Goal: Task Accomplishment & Management: Manage account settings

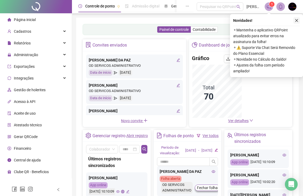
click at [295, 21] on icon "close" at bounding box center [297, 21] width 4 height 4
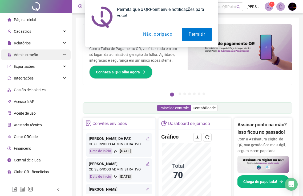
click at [46, 54] on div "Administração" at bounding box center [36, 55] width 70 height 11
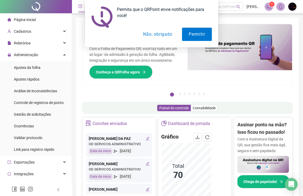
click at [153, 33] on button "Não, obrigado" at bounding box center [157, 34] width 42 height 13
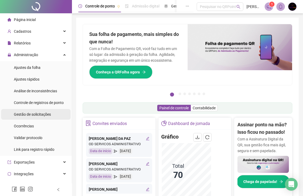
click at [46, 114] on span "Gestão de solicitações" at bounding box center [32, 114] width 37 height 4
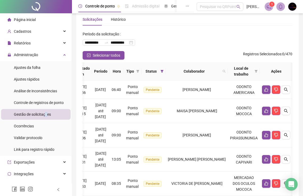
scroll to position [8, 0]
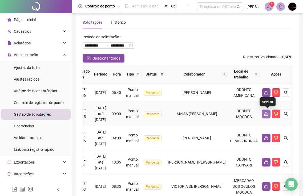
click at [267, 112] on icon "like" at bounding box center [266, 114] width 4 height 4
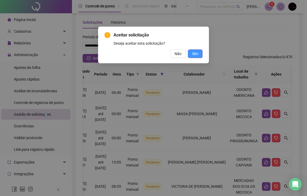
click at [199, 54] on button "Sim" at bounding box center [195, 54] width 15 height 9
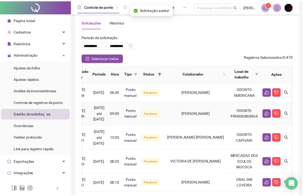
scroll to position [0, 54]
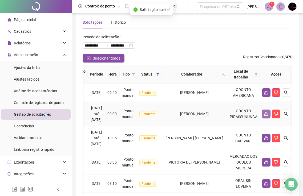
click at [268, 112] on icon "like" at bounding box center [266, 114] width 4 height 4
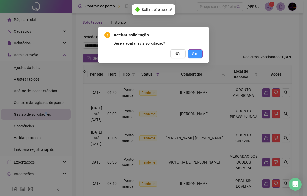
click at [198, 52] on button "Sim" at bounding box center [195, 54] width 15 height 9
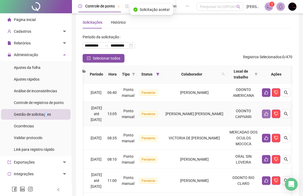
click at [270, 111] on button "button" at bounding box center [266, 114] width 9 height 9
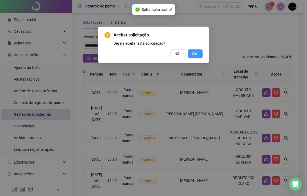
click at [196, 55] on span "Sim" at bounding box center [195, 54] width 6 height 6
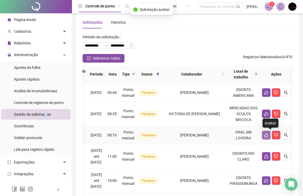
click at [268, 136] on icon "like" at bounding box center [266, 135] width 4 height 4
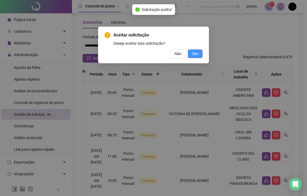
click at [198, 54] on button "Sim" at bounding box center [195, 54] width 15 height 9
click at [200, 55] on button "Sim" at bounding box center [195, 54] width 15 height 9
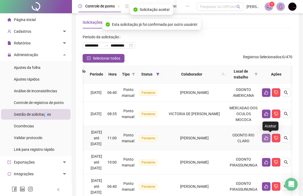
click at [268, 140] on icon "like" at bounding box center [266, 138] width 4 height 4
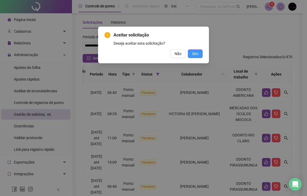
click at [197, 54] on span "Sim" at bounding box center [195, 54] width 6 height 6
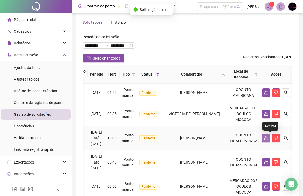
click at [268, 137] on icon "like" at bounding box center [266, 138] width 4 height 4
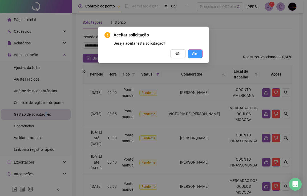
click at [195, 55] on span "Sim" at bounding box center [195, 54] width 6 height 6
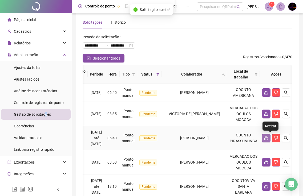
click at [268, 138] on icon "like" at bounding box center [266, 138] width 4 height 4
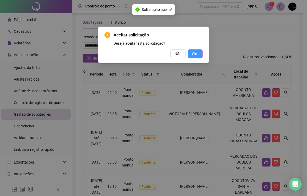
click at [200, 57] on button "Sim" at bounding box center [195, 54] width 15 height 9
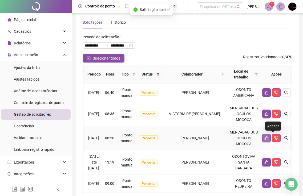
click at [269, 138] on icon "like" at bounding box center [266, 138] width 4 height 4
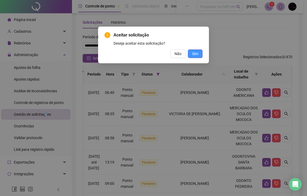
click at [198, 53] on span "Sim" at bounding box center [195, 54] width 6 height 6
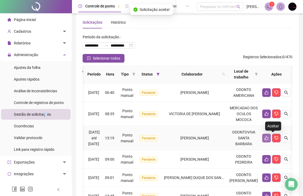
click at [268, 138] on icon "like" at bounding box center [267, 138] width 4 height 4
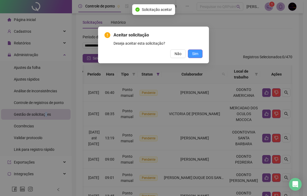
click at [198, 55] on span "Sim" at bounding box center [195, 54] width 6 height 6
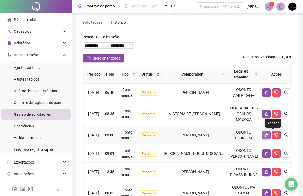
click at [269, 136] on icon "like" at bounding box center [266, 135] width 4 height 4
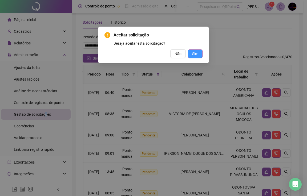
click at [196, 53] on span "Sim" at bounding box center [195, 54] width 6 height 6
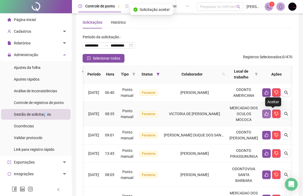
click at [269, 113] on icon "like" at bounding box center [266, 114] width 4 height 4
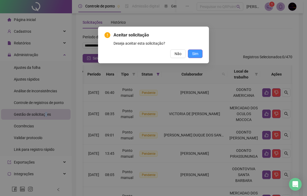
click at [197, 56] on span "Sim" at bounding box center [195, 54] width 6 height 6
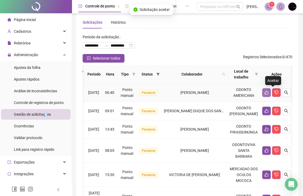
click at [269, 92] on icon "like" at bounding box center [266, 93] width 4 height 4
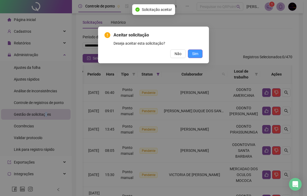
click at [196, 53] on span "Sim" at bounding box center [195, 54] width 6 height 6
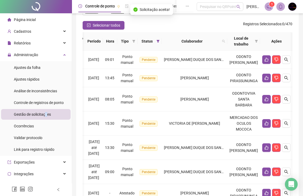
scroll to position [41, 0]
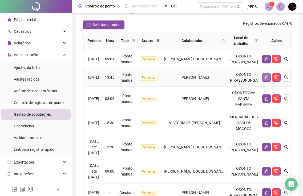
click at [269, 80] on icon "like" at bounding box center [266, 77] width 4 height 4
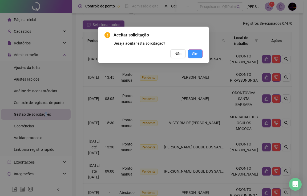
click at [199, 54] on button "Sim" at bounding box center [195, 54] width 15 height 9
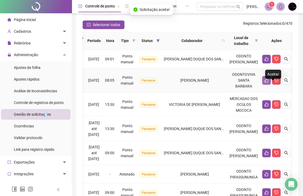
click at [269, 83] on icon "like" at bounding box center [266, 80] width 4 height 4
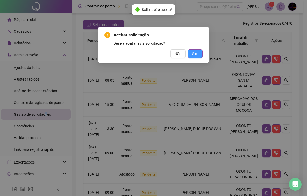
click at [196, 57] on button "Sim" at bounding box center [195, 54] width 15 height 9
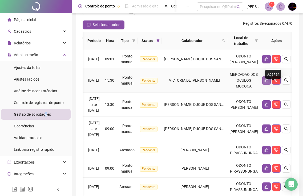
click at [271, 85] on button "button" at bounding box center [266, 80] width 9 height 9
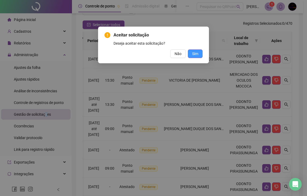
click at [196, 53] on span "Sim" at bounding box center [195, 54] width 6 height 6
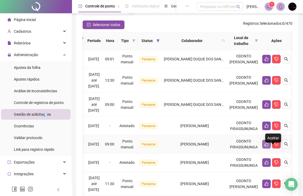
click at [268, 147] on icon "like" at bounding box center [267, 145] width 4 height 4
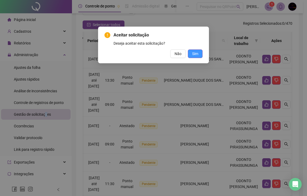
click at [196, 54] on span "Sim" at bounding box center [195, 54] width 6 height 6
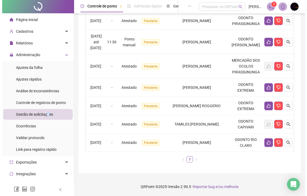
scroll to position [175, 0]
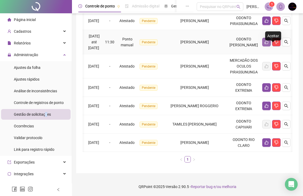
click at [269, 40] on icon "like" at bounding box center [266, 42] width 4 height 4
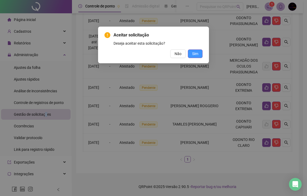
click at [200, 54] on button "Sim" at bounding box center [195, 54] width 15 height 9
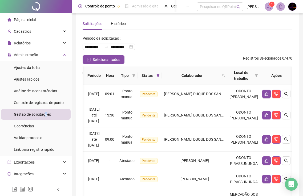
scroll to position [6, 0]
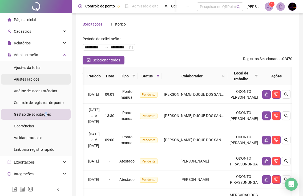
click at [35, 81] on span "Ajustes rápidos" at bounding box center [27, 79] width 26 height 4
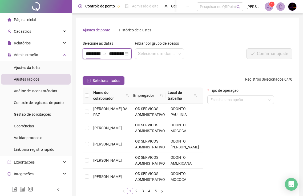
click at [88, 53] on input "**********" at bounding box center [93, 54] width 15 height 6
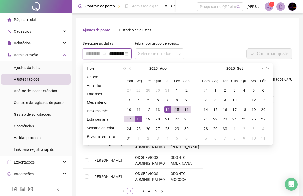
type input "**********"
click at [178, 109] on div "15" at bounding box center [177, 110] width 6 height 6
click at [177, 109] on div "15" at bounding box center [177, 110] width 6 height 6
type input "**********"
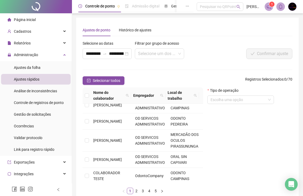
scroll to position [187, 0]
click at [150, 192] on link "4" at bounding box center [149, 191] width 6 height 6
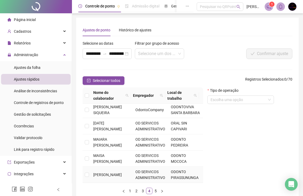
scroll to position [0, 0]
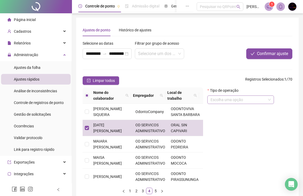
click at [238, 101] on input "search" at bounding box center [237, 100] width 55 height 8
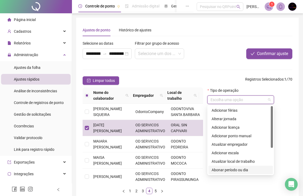
click at [242, 170] on div "Abonar período ou dia" at bounding box center [241, 170] width 58 height 6
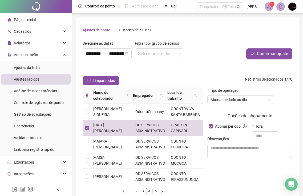
click at [260, 136] on div "Observações" at bounding box center [249, 140] width 85 height 8
click at [254, 137] on div "Observações" at bounding box center [249, 140] width 85 height 8
click at [261, 135] on input "text" at bounding box center [265, 136] width 27 height 9
type input "*****"
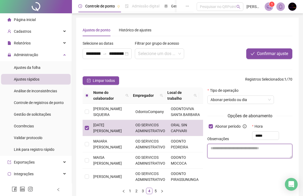
click at [252, 153] on textarea at bounding box center [249, 151] width 85 height 14
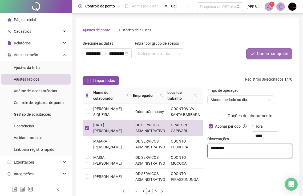
type textarea "**********"
click at [283, 52] on span "Confirmar ajuste" at bounding box center [272, 54] width 31 height 6
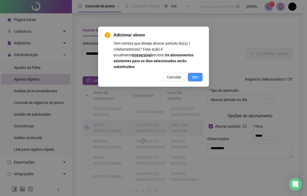
click at [195, 74] on span "Sim" at bounding box center [195, 77] width 6 height 6
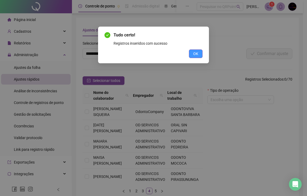
click at [198, 54] on button "OK" at bounding box center [196, 54] width 14 height 9
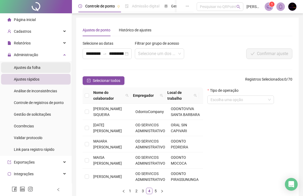
click at [37, 67] on span "Ajustes da folha" at bounding box center [27, 68] width 27 height 4
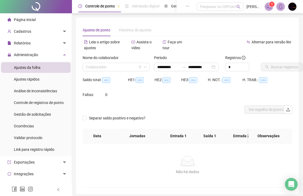
type input "**********"
click at [131, 66] on input "search" at bounding box center [114, 67] width 56 height 8
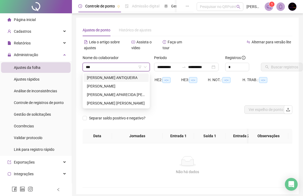
type input "****"
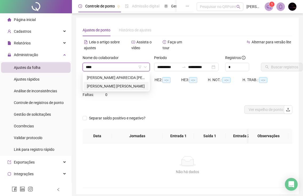
click at [129, 85] on div "VANESSA TUMASGA BERNARDINO" at bounding box center [116, 86] width 59 height 6
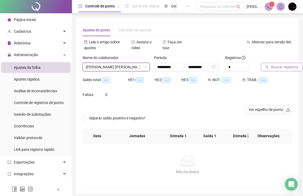
click at [278, 66] on span "Buscar registros" at bounding box center [284, 67] width 27 height 6
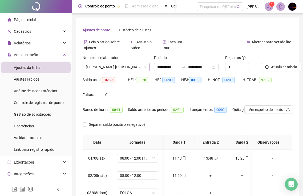
click at [115, 68] on span "VANESSA TUMASGA BERNARDINO" at bounding box center [116, 67] width 61 height 8
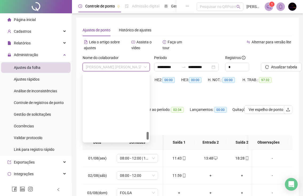
scroll to position [512, 0]
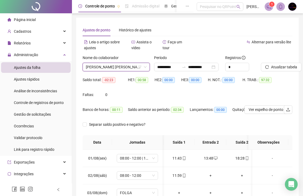
click at [122, 66] on span "VANESSA TUMASGA BERNARDINO" at bounding box center [116, 67] width 61 height 8
click at [124, 65] on span "VANESSA TUMASGA BERNARDINO" at bounding box center [116, 67] width 61 height 8
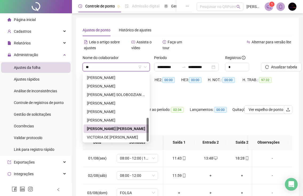
scroll to position [0, 0]
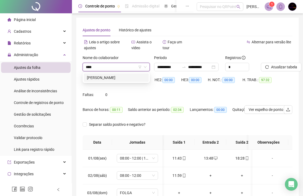
type input "*****"
click at [130, 76] on div "BRUNA RAFAELA DANTAS PEREIRA" at bounding box center [116, 78] width 59 height 6
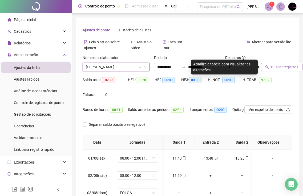
click at [271, 67] on span "Buscar registros" at bounding box center [284, 67] width 27 height 6
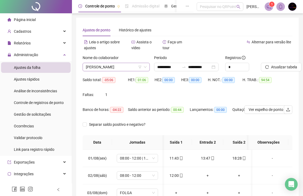
click at [126, 68] on span "BRUNA RAFAELA DANTAS PEREIRA" at bounding box center [116, 67] width 61 height 8
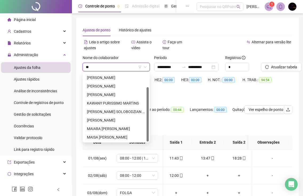
type input "***"
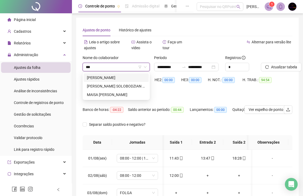
click at [138, 79] on div "ISABELA PRUDENCIANO PEREIRA" at bounding box center [116, 78] width 59 height 6
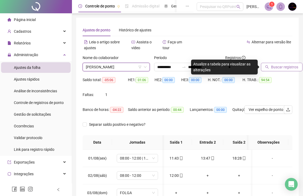
click at [283, 67] on span "Buscar registros" at bounding box center [284, 67] width 27 height 6
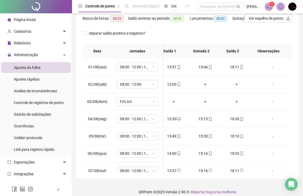
scroll to position [30, 0]
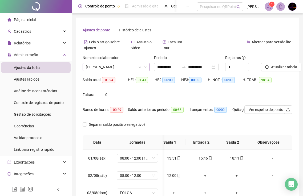
click at [137, 66] on span "ISABELA PRUDENCIANO PEREIRA" at bounding box center [116, 67] width 61 height 8
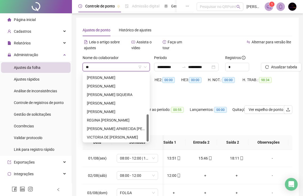
scroll to position [102, 0]
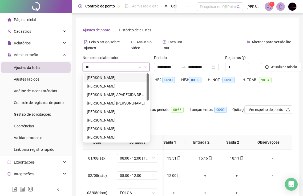
type input "***"
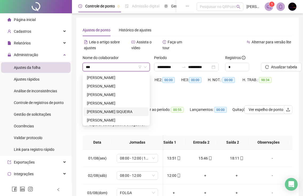
click at [128, 111] on div "LIVIA ZAMPIERI SIQUEIRA" at bounding box center [116, 112] width 59 height 6
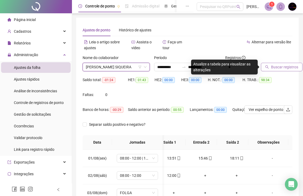
click at [283, 68] on span "Buscar registros" at bounding box center [284, 67] width 27 height 6
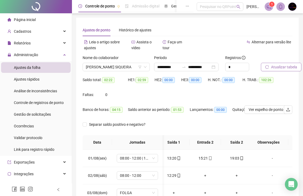
scroll to position [0, 36]
click at [123, 66] on span "LIVIA ZAMPIERI SIQUEIRA" at bounding box center [116, 67] width 61 height 8
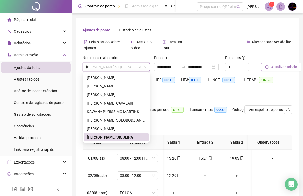
scroll to position [0, 0]
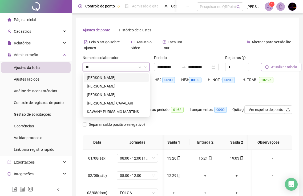
type input "***"
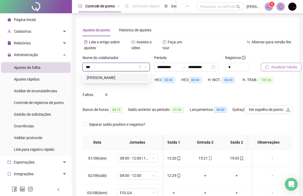
click at [117, 79] on div "KAILANE QUEIROZ DOS SANTOS" at bounding box center [116, 78] width 59 height 6
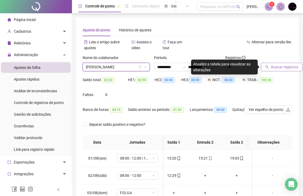
click at [282, 67] on span "Buscar registros" at bounding box center [284, 67] width 27 height 6
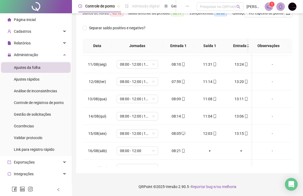
scroll to position [185, 0]
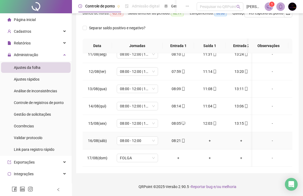
click at [209, 138] on div "+" at bounding box center [209, 141] width 23 height 6
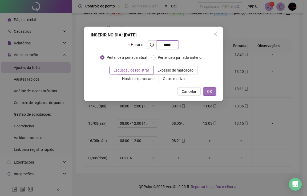
type input "*****"
drag, startPoint x: 214, startPoint y: 92, endPoint x: 285, endPoint y: 102, distance: 71.7
click at [214, 92] on button "OK" at bounding box center [210, 91] width 14 height 9
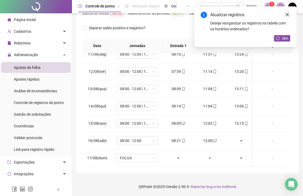
click at [287, 15] on icon "close" at bounding box center [287, 15] width 4 height 4
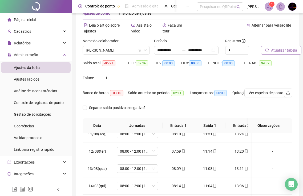
scroll to position [0, 0]
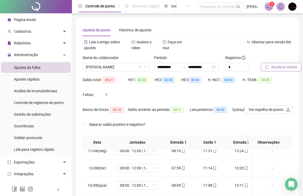
click at [288, 68] on span "Atualizar tabela" at bounding box center [284, 67] width 26 height 6
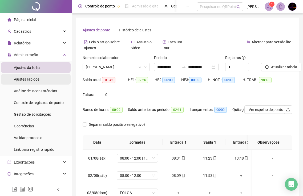
click at [33, 78] on span "Ajustes rápidos" at bounding box center [27, 79] width 26 height 4
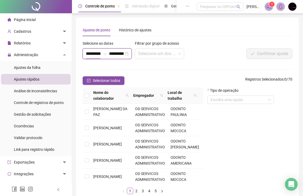
click at [90, 53] on input "**********" at bounding box center [93, 54] width 15 height 6
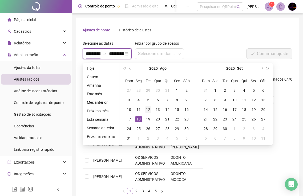
type input "**********"
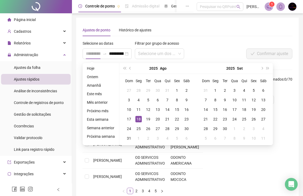
click at [139, 120] on div "18" at bounding box center [138, 119] width 6 height 6
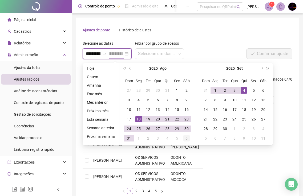
type input "**********"
click at [187, 140] on div "6" at bounding box center [186, 138] width 6 height 6
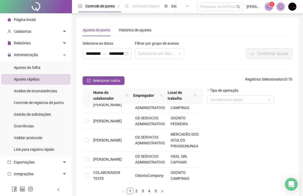
scroll to position [187, 0]
click at [137, 190] on link "2" at bounding box center [136, 191] width 6 height 6
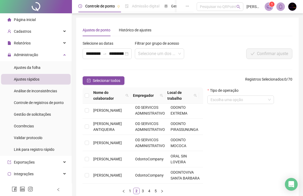
scroll to position [199, 0]
click at [142, 191] on link "3" at bounding box center [143, 191] width 6 height 6
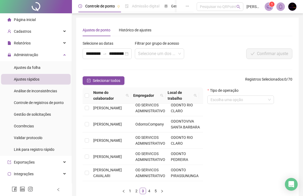
scroll to position [118, 0]
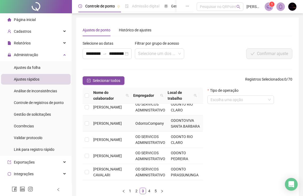
click at [106, 129] on td "KAILANE QUEIROZ DOS SANTOS" at bounding box center [112, 124] width 42 height 16
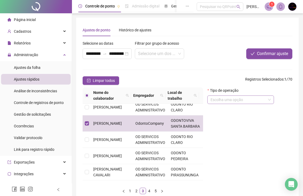
click at [249, 99] on input "search" at bounding box center [237, 100] width 55 height 8
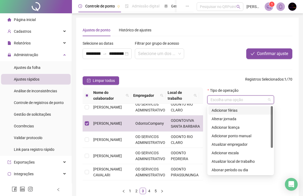
click at [238, 111] on div "Adicionar férias" at bounding box center [241, 111] width 58 height 6
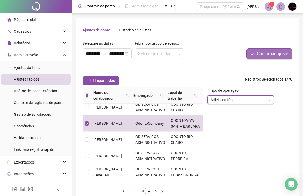
click at [278, 51] on span "Confirmar ajuste" at bounding box center [272, 54] width 31 height 6
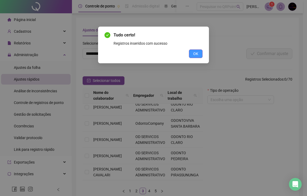
click at [195, 55] on span "OK" at bounding box center [195, 54] width 5 height 6
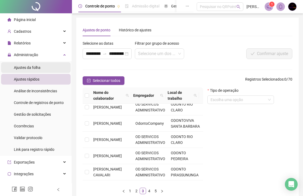
click at [40, 70] on span "Ajustes da folha" at bounding box center [27, 68] width 27 height 4
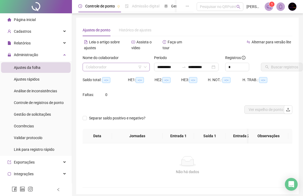
type input "**********"
click at [102, 66] on input "search" at bounding box center [114, 67] width 56 height 8
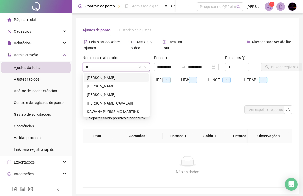
type input "***"
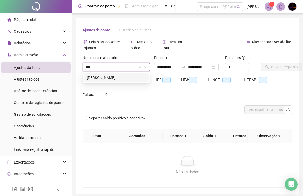
click at [115, 79] on div "KAILANE QUEIROZ DOS SANTOS" at bounding box center [116, 78] width 59 height 6
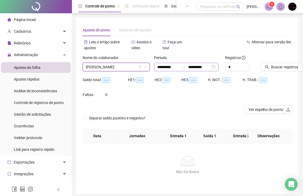
click at [218, 66] on div "**********" at bounding box center [186, 67] width 64 height 9
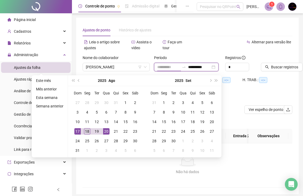
type input "**********"
click at [87, 133] on div "18" at bounding box center [87, 131] width 6 height 6
type input "**********"
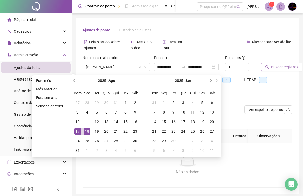
click at [285, 64] on span "Buscar registros" at bounding box center [284, 67] width 27 height 6
type input "**********"
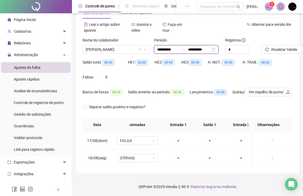
click at [159, 47] on input "**********" at bounding box center [168, 50] width 22 height 6
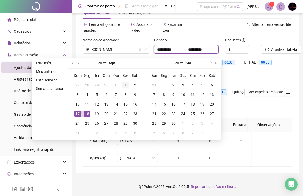
type input "**********"
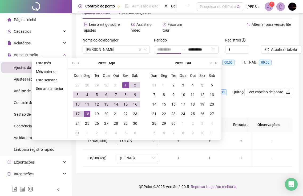
click at [126, 82] on div "1" at bounding box center [125, 85] width 6 height 6
type input "**********"
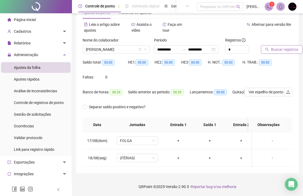
click at [287, 48] on button "Buscar registros" at bounding box center [282, 49] width 42 height 9
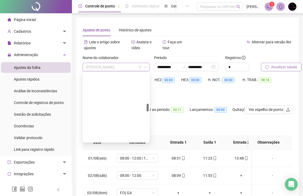
click at [119, 68] on span "KAILANE QUEIROZ DOS SANTOS" at bounding box center [116, 67] width 61 height 8
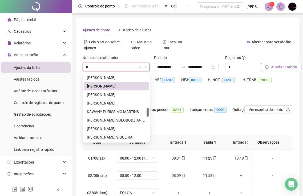
type input "**"
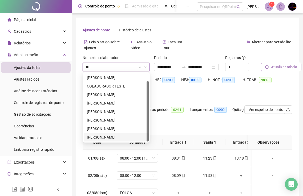
click at [124, 137] on div "STEFANY PEREIRA DE SOUZA" at bounding box center [116, 138] width 59 height 6
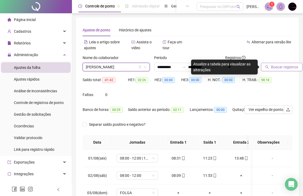
click at [276, 66] on span "Buscar registros" at bounding box center [284, 67] width 27 height 6
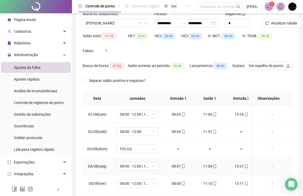
scroll to position [0, 0]
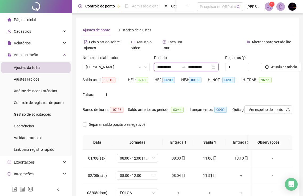
click at [210, 65] on input "**********" at bounding box center [199, 67] width 22 height 6
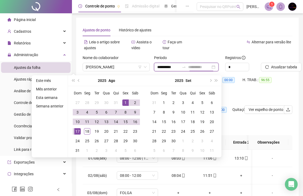
type input "**********"
click at [78, 131] on div "17" at bounding box center [77, 131] width 6 height 6
type input "**********"
click at [283, 62] on div "Atualizar tabela" at bounding box center [276, 63] width 31 height 17
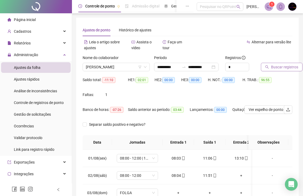
click at [283, 67] on span "Buscar registros" at bounding box center [284, 67] width 27 height 6
click at [133, 68] on span "STEFANY PEREIRA DE SOUZA" at bounding box center [116, 67] width 61 height 8
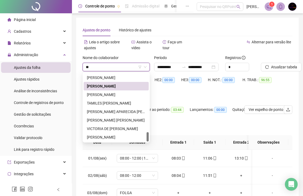
scroll to position [153, 0]
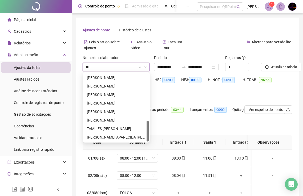
type input "***"
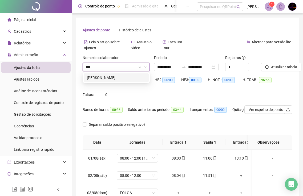
drag, startPoint x: 141, startPoint y: 79, endPoint x: 232, endPoint y: 78, distance: 91.7
click at [140, 79] on div "DAVYLLA COQUEIRO LEITE ROSOLEM" at bounding box center [116, 78] width 59 height 6
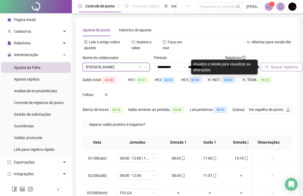
click at [280, 66] on span "Buscar registros" at bounding box center [284, 67] width 27 height 6
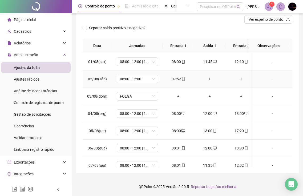
click at [209, 80] on div "+" at bounding box center [209, 79] width 23 height 6
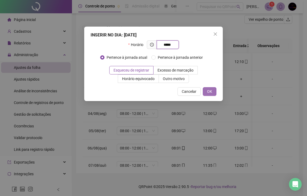
type input "*****"
click at [213, 92] on button "OK" at bounding box center [210, 91] width 14 height 9
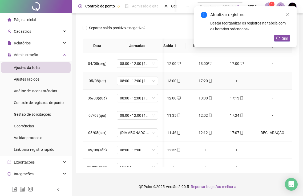
click at [232, 81] on div "+" at bounding box center [236, 81] width 23 height 6
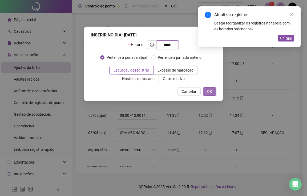
type input "*****"
click at [210, 91] on span "OK" at bounding box center [209, 92] width 5 height 6
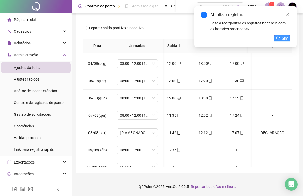
click at [283, 39] on span "Sim" at bounding box center [285, 38] width 6 height 6
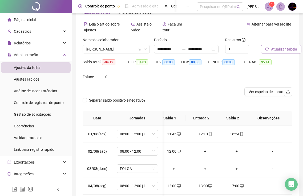
click at [286, 48] on span "Atualizar tabela" at bounding box center [284, 49] width 26 height 6
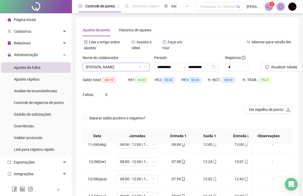
click at [125, 64] on span "DAVYLLA COQUEIRO LEITE ROSOLEM" at bounding box center [116, 67] width 61 height 8
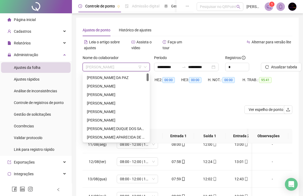
drag, startPoint x: 148, startPoint y: 88, endPoint x: 147, endPoint y: 76, distance: 11.2
click at [147, 76] on div at bounding box center [148, 78] width 2 height 8
click at [137, 105] on div "AMANDA STHEFANY ALVES LUZ" at bounding box center [116, 103] width 59 height 6
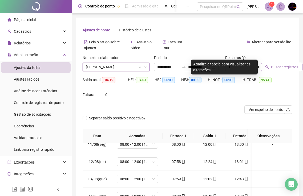
click at [274, 65] on span "Buscar registros" at bounding box center [284, 67] width 27 height 6
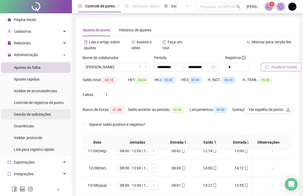
click at [56, 114] on li "Gestão de solicitações" at bounding box center [36, 114] width 70 height 11
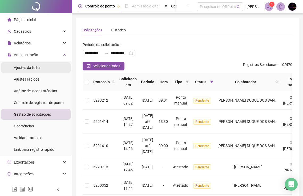
click at [37, 67] on span "Ajustes da folha" at bounding box center [27, 68] width 27 height 4
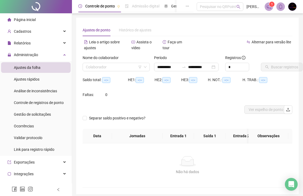
type input "**********"
click at [120, 67] on input "search" at bounding box center [114, 67] width 56 height 8
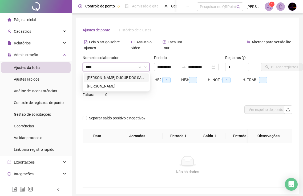
type input "*****"
click at [127, 79] on div "ANDRE VINICIUS DUQUE DOS SANTOS" at bounding box center [116, 78] width 59 height 6
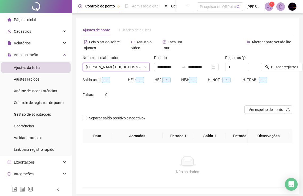
click at [292, 7] on img at bounding box center [292, 7] width 8 height 8
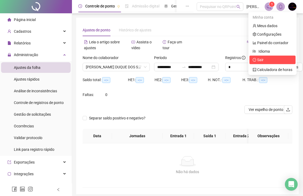
click at [269, 60] on span "Sair" at bounding box center [273, 60] width 40 height 6
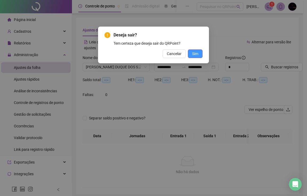
click at [196, 54] on span "Sim" at bounding box center [195, 54] width 6 height 6
